Goal: Task Accomplishment & Management: Manage account settings

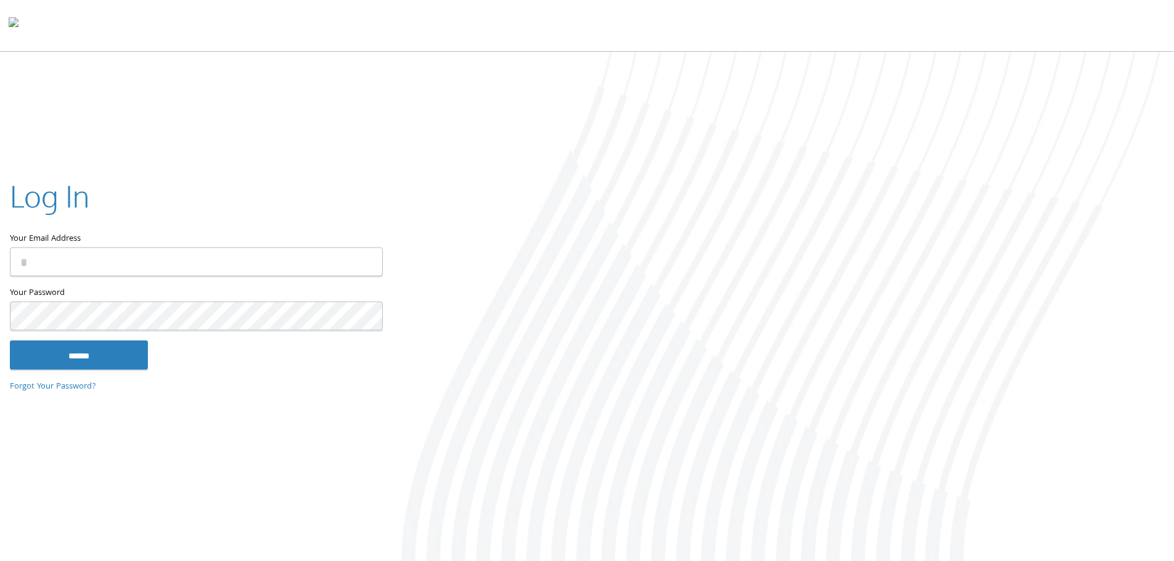
click at [189, 257] on input "Your Email Address" at bounding box center [196, 261] width 373 height 29
type input "**********"
click at [10, 340] on input "******" at bounding box center [79, 355] width 138 height 30
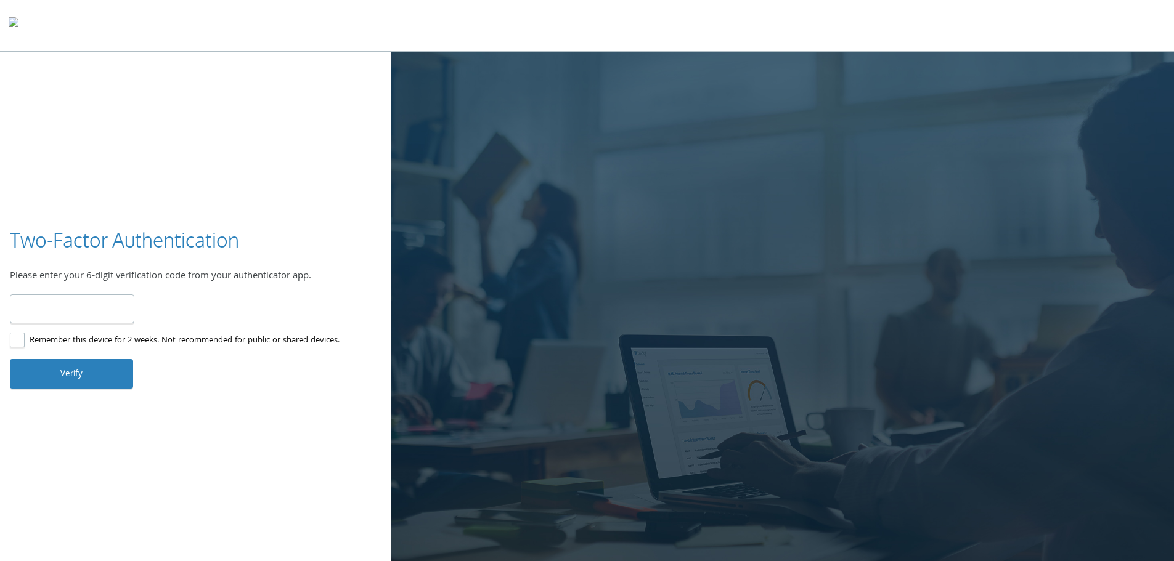
type input "******"
